Goal: Task Accomplishment & Management: Use online tool/utility

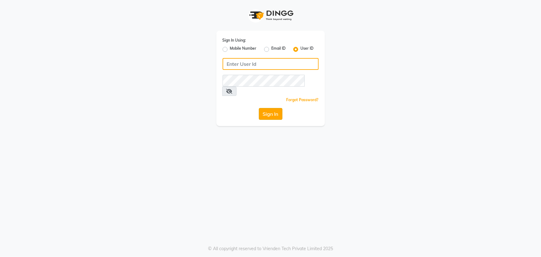
type input "e1784-06"
click at [267, 108] on button "Sign In" at bounding box center [271, 114] width 24 height 12
